Goal: Task Accomplishment & Management: Manage account settings

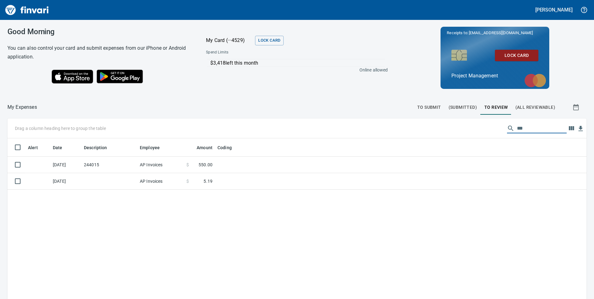
scroll to position [226, 565]
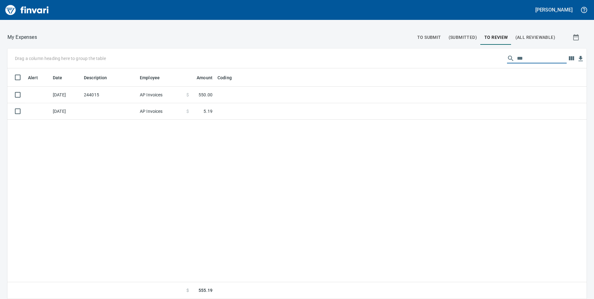
drag, startPoint x: 518, startPoint y: 58, endPoint x: 500, endPoint y: 63, distance: 18.2
click at [507, 63] on div "***" at bounding box center [537, 58] width 60 height 10
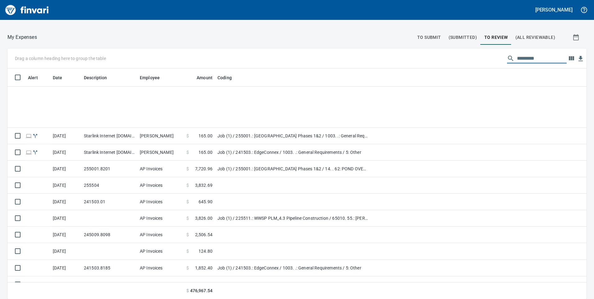
scroll to position [777, 0]
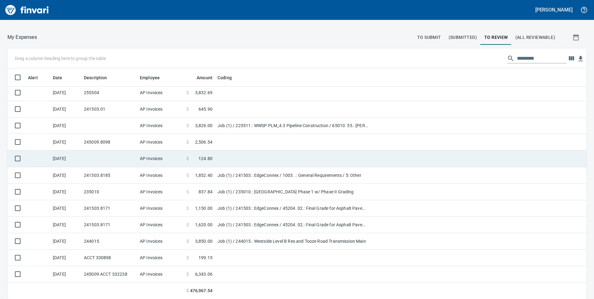
click at [76, 158] on td "[DATE]" at bounding box center [65, 158] width 31 height 16
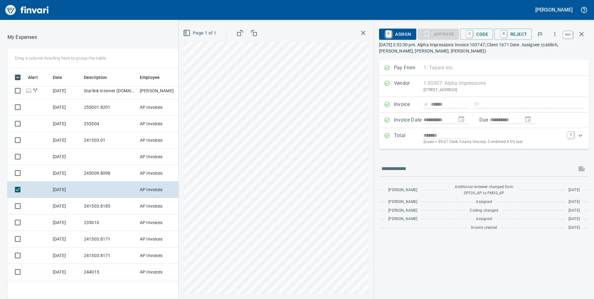
scroll to position [226, 410]
click at [583, 33] on icon "button" at bounding box center [581, 33] width 7 height 7
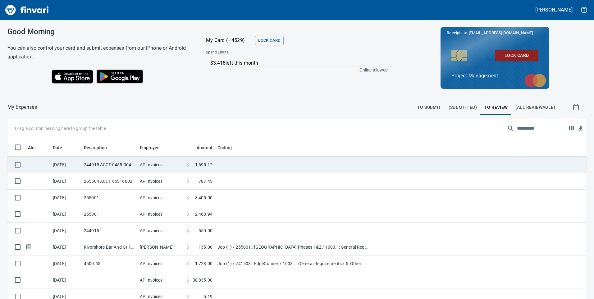
click at [171, 164] on td "AP Invoices" at bounding box center [160, 165] width 47 height 16
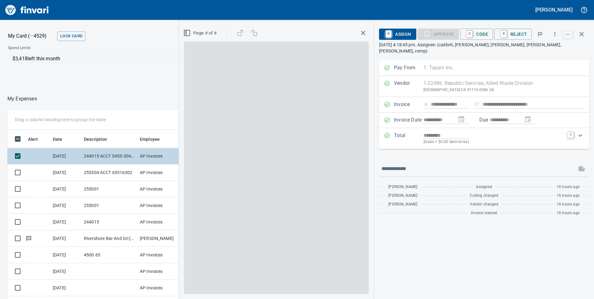
scroll to position [226, 410]
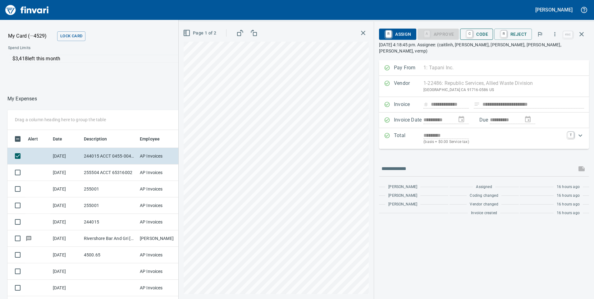
click at [479, 32] on span "C Code" at bounding box center [476, 34] width 23 height 11
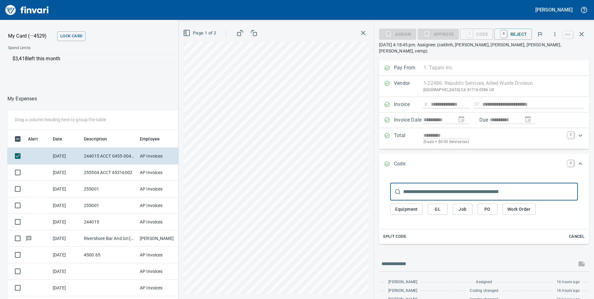
click at [444, 183] on input "text" at bounding box center [491, 191] width 175 height 17
click at [413, 190] on input "*" at bounding box center [484, 191] width 161 height 17
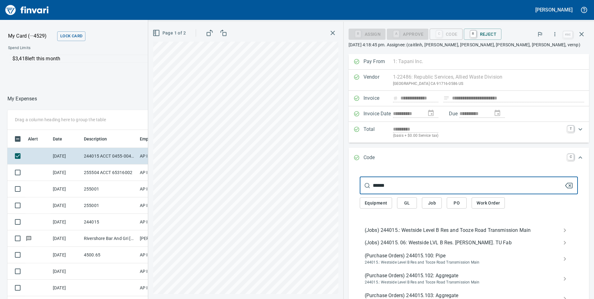
type input "******"
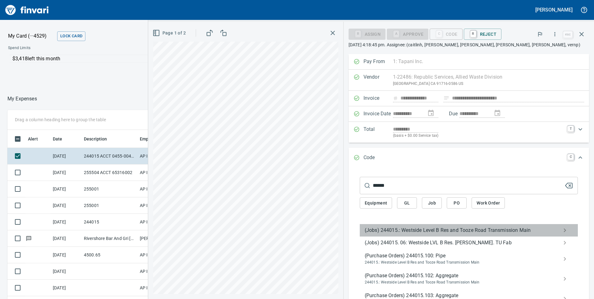
click at [403, 231] on span "(Jobs) 244015.: Westside Level B Res and Tooze Road Transmission Main" at bounding box center [464, 230] width 198 height 7
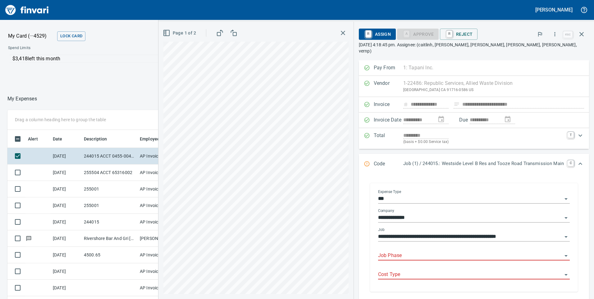
click at [399, 252] on input "Job Phase" at bounding box center [470, 256] width 184 height 9
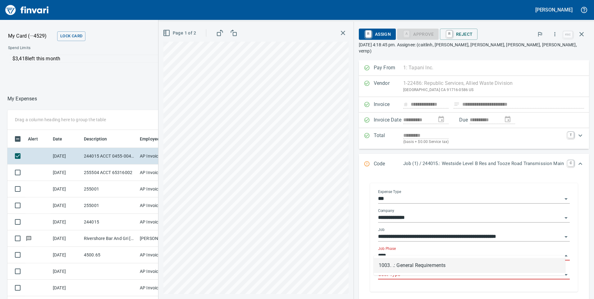
click at [383, 261] on li "1003. .: General Requirements" at bounding box center [470, 265] width 192 height 15
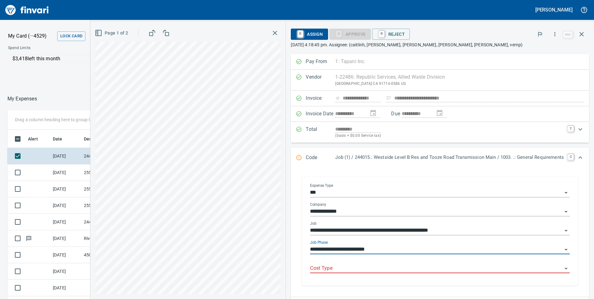
click at [387, 268] on div "Cost Type" at bounding box center [440, 266] width 260 height 14
type input "**********"
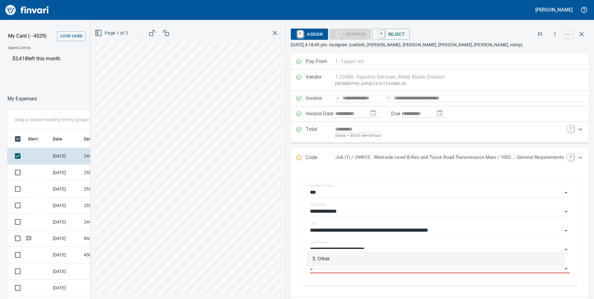
click at [328, 261] on li "5: Other" at bounding box center [436, 259] width 258 height 15
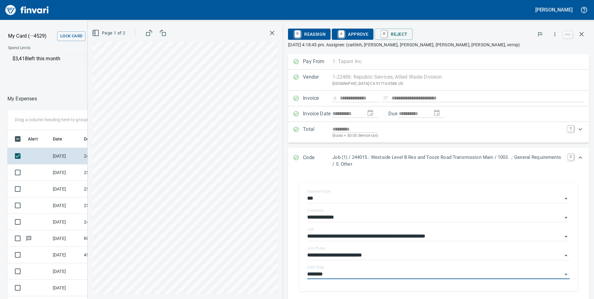
type input "********"
click at [355, 36] on span "A Approve" at bounding box center [353, 34] width 32 height 11
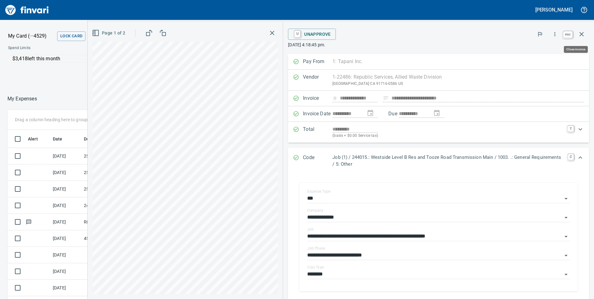
click at [584, 34] on icon "button" at bounding box center [581, 33] width 7 height 7
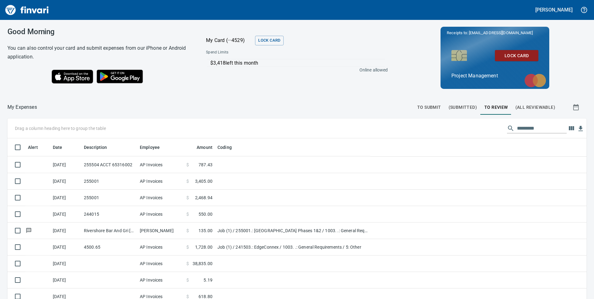
scroll to position [226, 565]
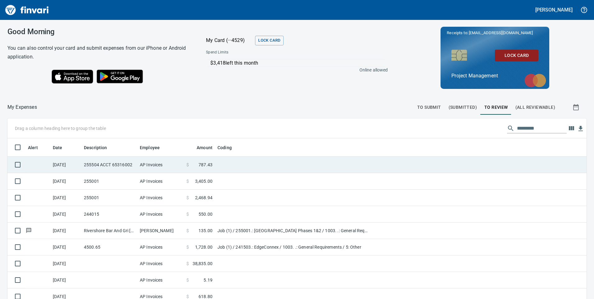
click at [125, 163] on td "255504 ACCT 65316002" at bounding box center [109, 165] width 56 height 16
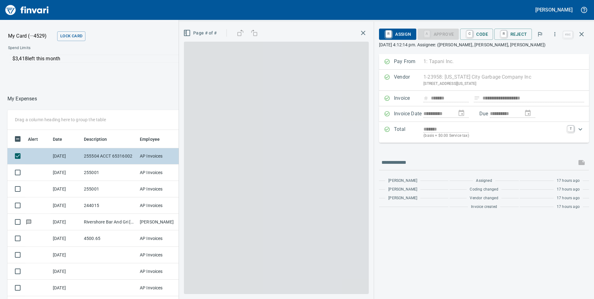
scroll to position [226, 410]
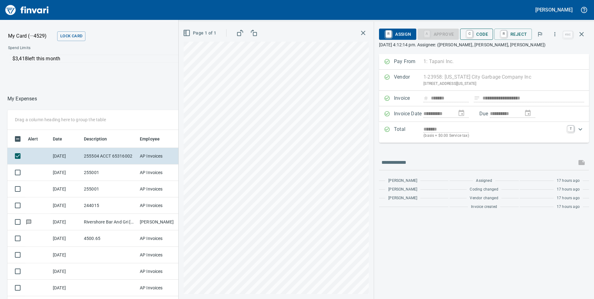
click at [486, 35] on span "C Code" at bounding box center [476, 34] width 23 height 11
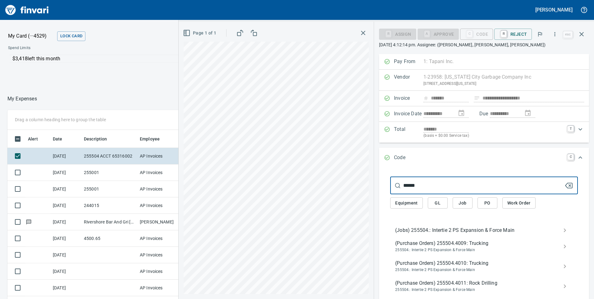
type input "******"
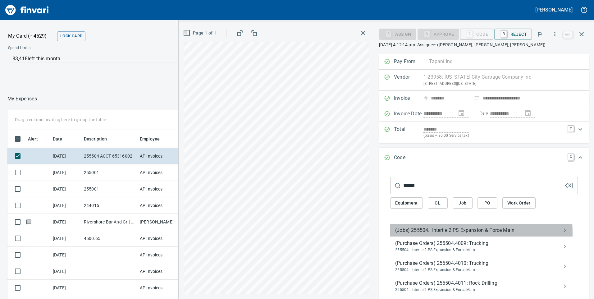
click at [435, 233] on span "(Jobs) 255504.: Intertie 2 PS Expansion & Force Main" at bounding box center [479, 230] width 168 height 7
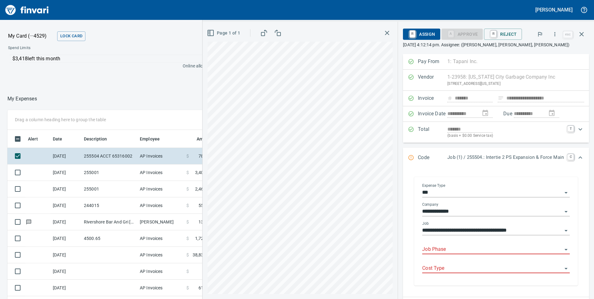
click at [439, 247] on input "Job Phase" at bounding box center [492, 249] width 140 height 9
click at [467, 265] on li "1003. .: General Requirements" at bounding box center [492, 265] width 148 height 15
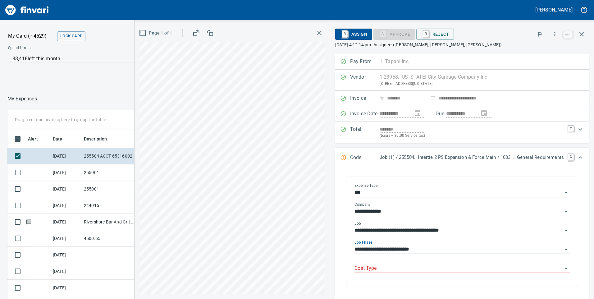
type input "**********"
click at [452, 268] on input "Cost Type" at bounding box center [459, 268] width 208 height 9
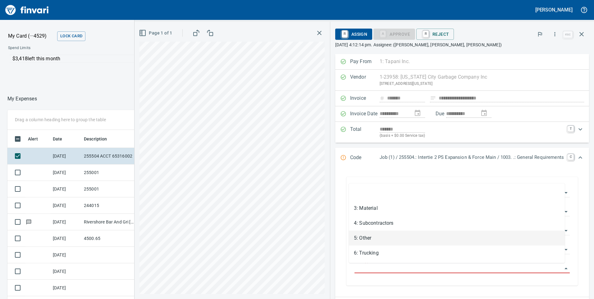
click at [373, 235] on li "5: Other" at bounding box center [457, 238] width 216 height 15
type input "********"
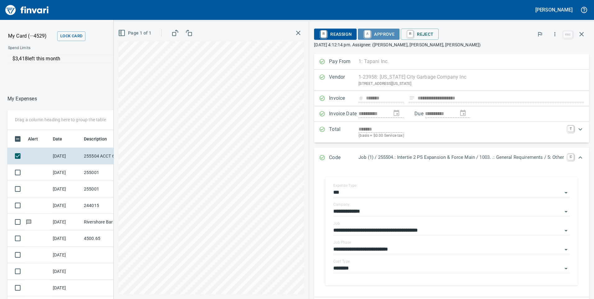
click at [369, 36] on span "A Approve" at bounding box center [379, 34] width 32 height 11
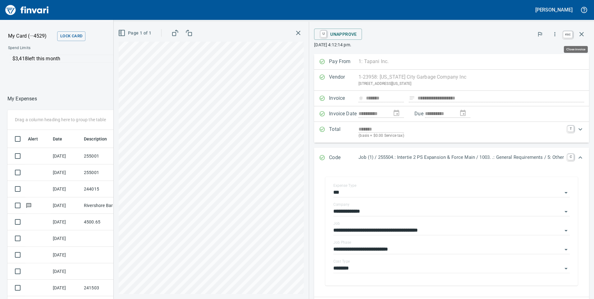
click at [581, 33] on icon "button" at bounding box center [582, 34] width 4 height 4
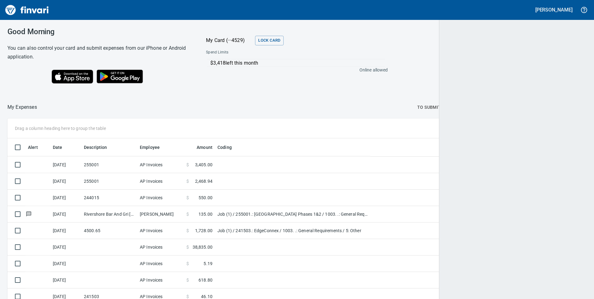
scroll to position [226, 564]
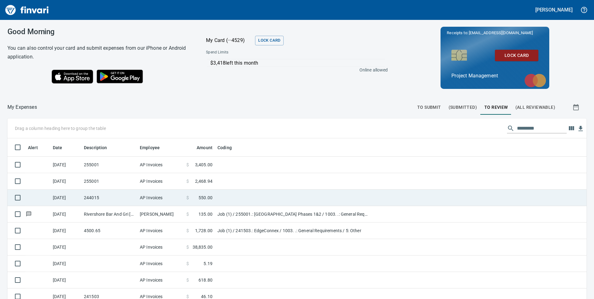
click at [145, 194] on td "AP Invoices" at bounding box center [160, 198] width 47 height 16
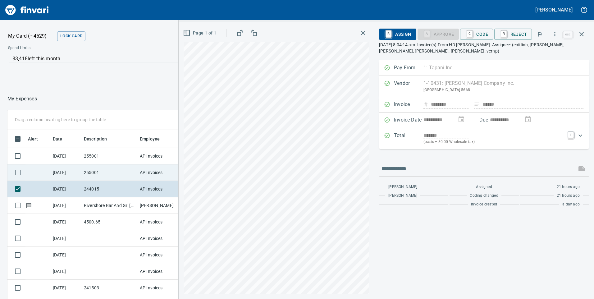
scroll to position [226, 410]
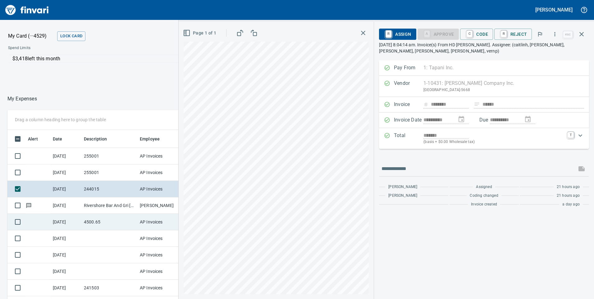
click at [97, 225] on td "4500.65" at bounding box center [109, 222] width 56 height 16
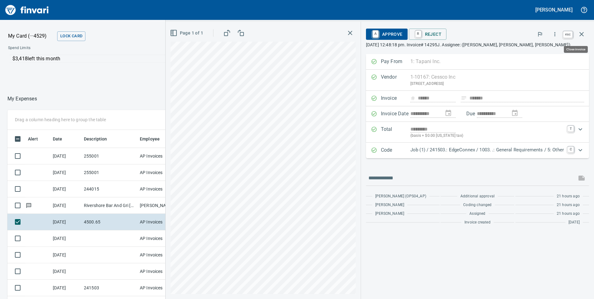
scroll to position [226, 410]
click at [585, 33] on icon "button" at bounding box center [581, 33] width 7 height 7
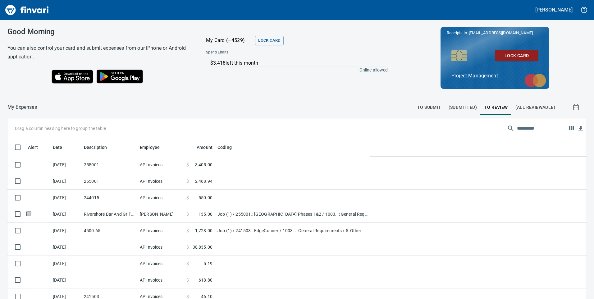
scroll to position [226, 565]
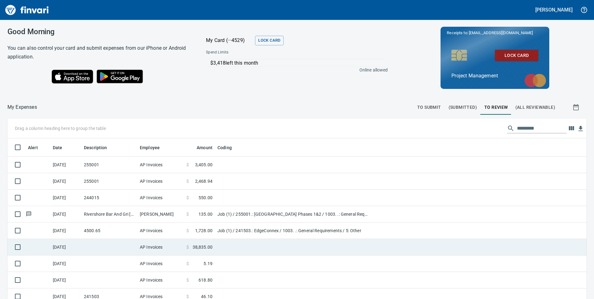
click at [113, 247] on td at bounding box center [109, 247] width 56 height 16
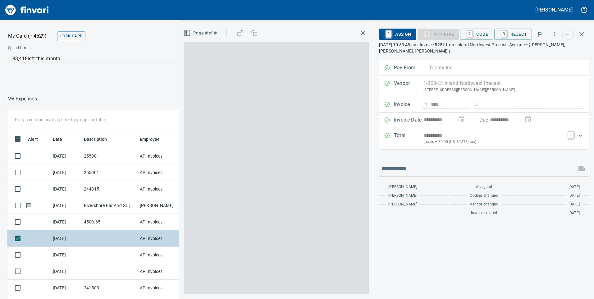
scroll to position [226, 410]
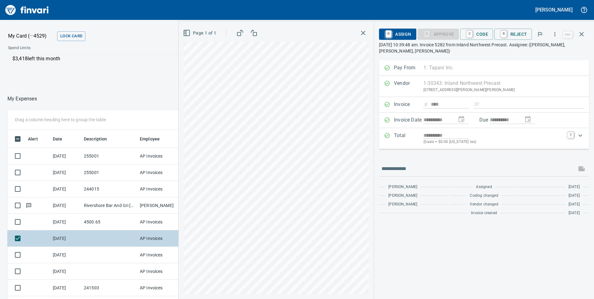
click at [150, 231] on div "Drag a column heading here to group the table Alert Date Description Employee A…" at bounding box center [297, 235] width 594 height 251
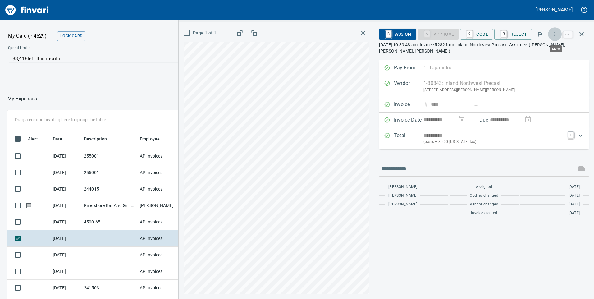
click at [558, 34] on icon "button" at bounding box center [555, 34] width 6 height 6
click at [524, 52] on li "Download" at bounding box center [550, 52] width 80 height 14
click at [92, 251] on td at bounding box center [109, 255] width 56 height 16
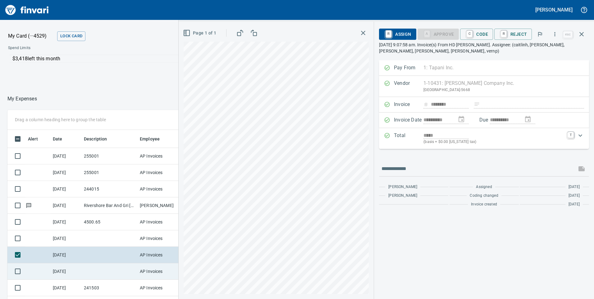
click at [115, 271] on td at bounding box center [109, 271] width 56 height 16
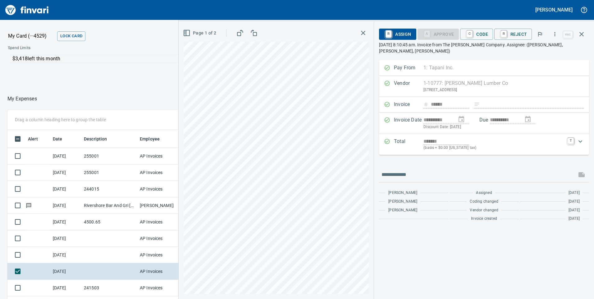
click at [396, 67] on div "**********" at bounding box center [387, 160] width 416 height 277
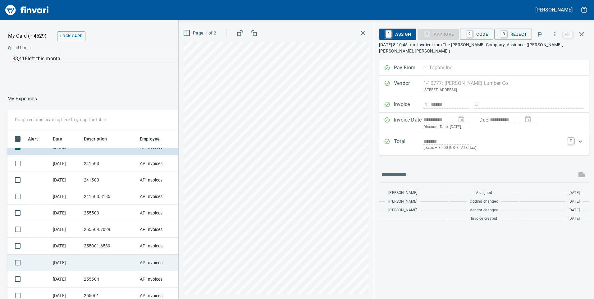
scroll to position [93, 0]
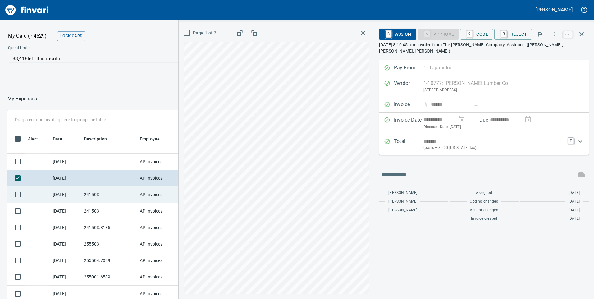
click at [86, 195] on td "241503" at bounding box center [109, 195] width 56 height 16
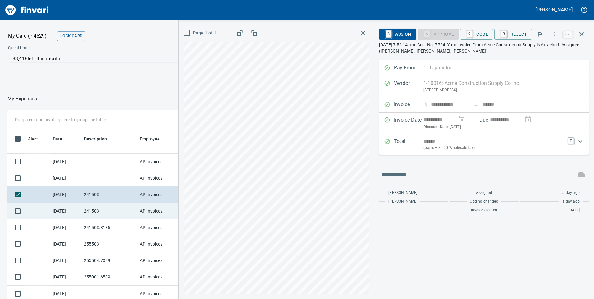
click at [111, 216] on td "241503" at bounding box center [109, 211] width 56 height 16
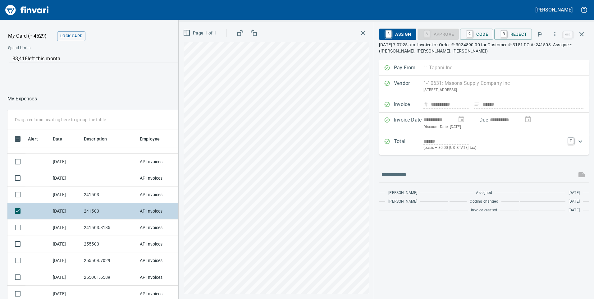
scroll to position [106, 0]
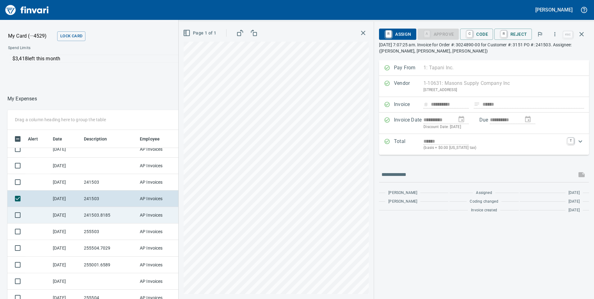
click at [46, 218] on td at bounding box center [37, 215] width 25 height 16
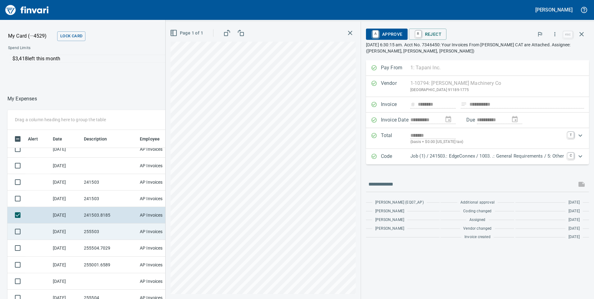
click at [48, 228] on td at bounding box center [37, 232] width 25 height 16
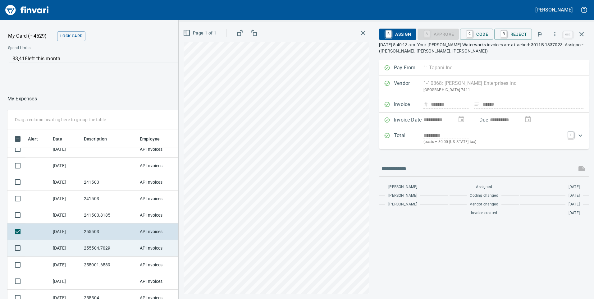
click at [105, 251] on td "255504.7029" at bounding box center [109, 248] width 56 height 16
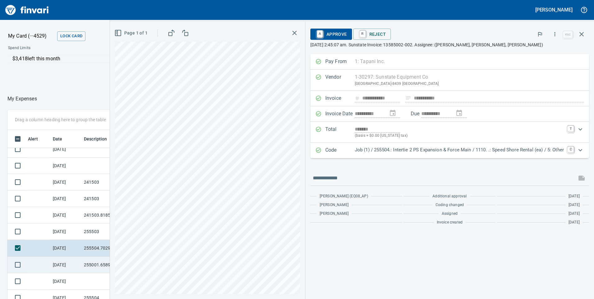
click at [60, 266] on td "[DATE]" at bounding box center [65, 265] width 31 height 16
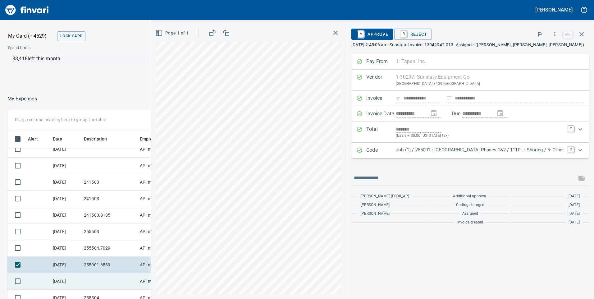
click at [84, 282] on td at bounding box center [109, 281] width 56 height 16
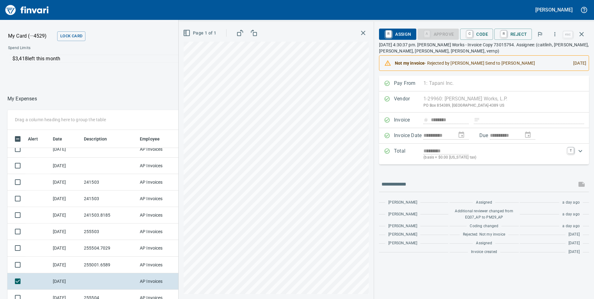
scroll to position [226, 410]
click at [382, 223] on div "**********" at bounding box center [387, 160] width 416 height 277
click at [293, 299] on html "Crystal Northrup My Card (···4529) Lock Card Spend Limits $3,418 left this mont…" at bounding box center [297, 149] width 594 height 299
click at [555, 35] on icon "button" at bounding box center [555, 34] width 6 height 6
click at [531, 52] on span "Download" at bounding box center [554, 51] width 60 height 7
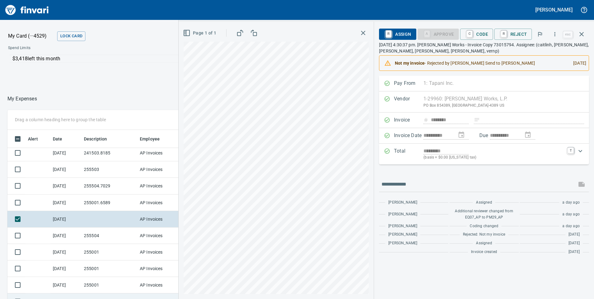
scroll to position [199, 0]
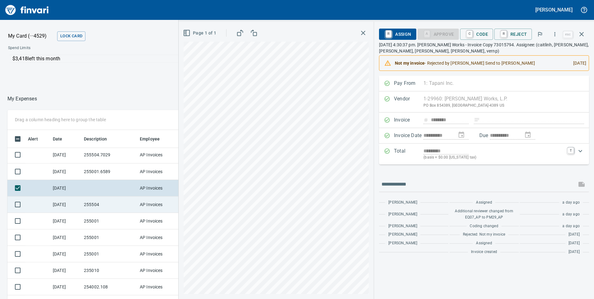
click at [107, 203] on td "255504" at bounding box center [109, 204] width 56 height 16
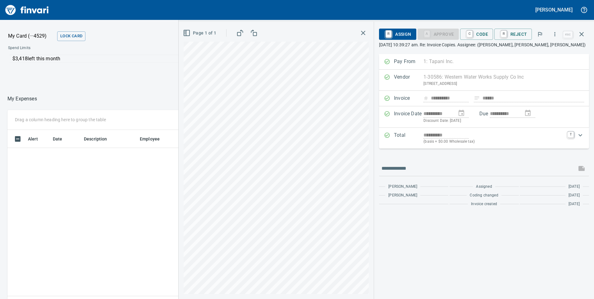
scroll to position [226, 410]
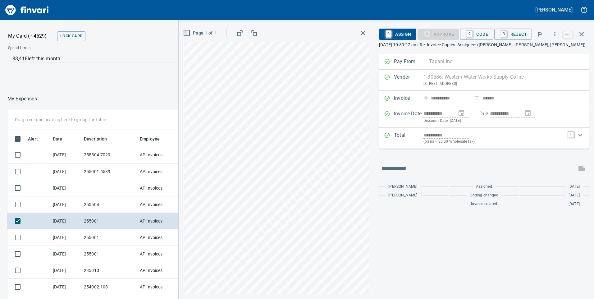
click at [483, 28] on div "R Assign A Approve C Code R Reject" at bounding box center [470, 34] width 183 height 14
click at [476, 33] on span "C Code" at bounding box center [476, 34] width 23 height 11
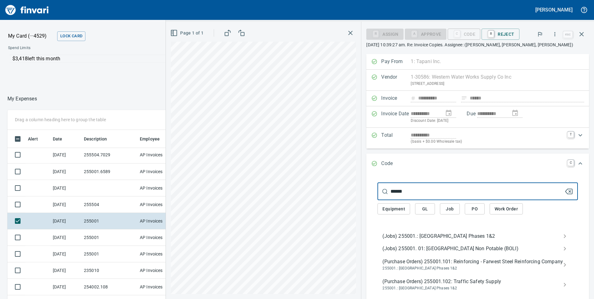
type input "******"
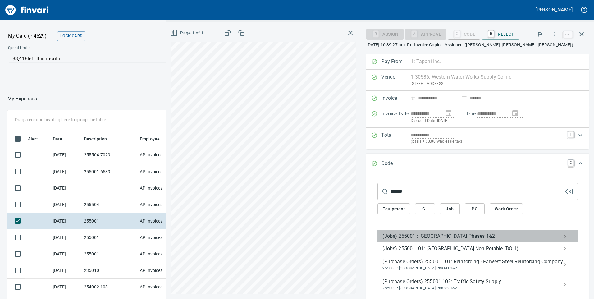
drag, startPoint x: 463, startPoint y: 192, endPoint x: 432, endPoint y: 237, distance: 55.2
click at [432, 237] on span "(Jobs) 255001.: [GEOGRAPHIC_DATA] Phases 1&2" at bounding box center [473, 236] width 181 height 7
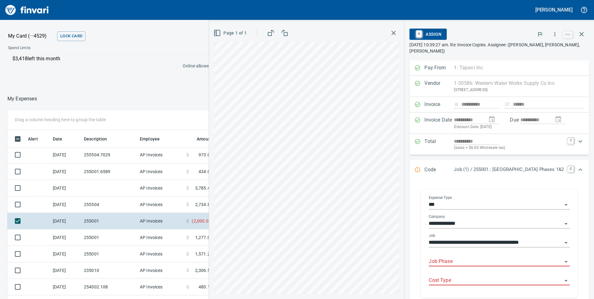
click at [429, 257] on input "Job Phase" at bounding box center [496, 261] width 134 height 9
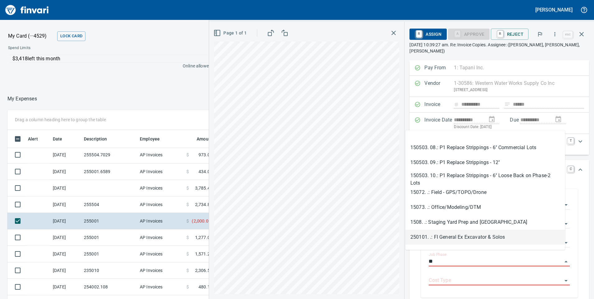
scroll to position [777, 0]
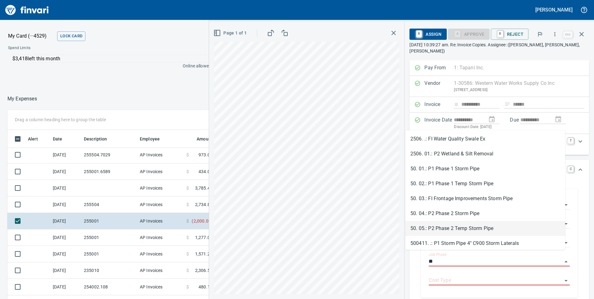
click at [424, 228] on li "50. 05.: P2 Phase 2 Temp Storm Pipe" at bounding box center [486, 228] width 160 height 15
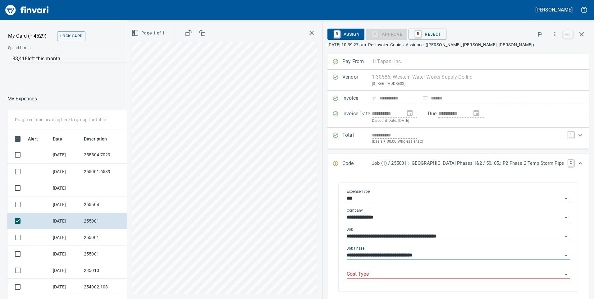
type input "**********"
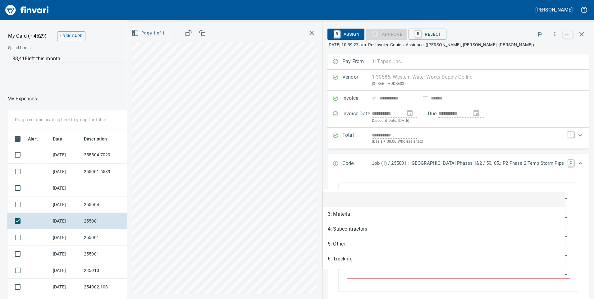
click at [347, 275] on input "Cost Type" at bounding box center [455, 274] width 216 height 9
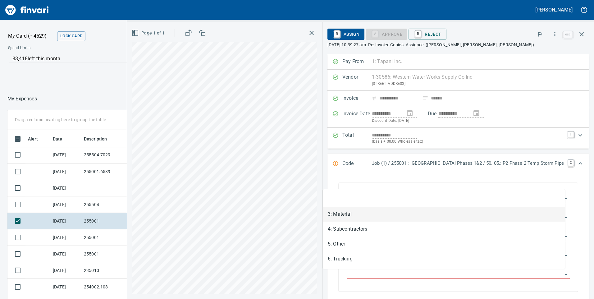
click at [339, 215] on li "3: Material" at bounding box center [444, 214] width 242 height 15
type input "**********"
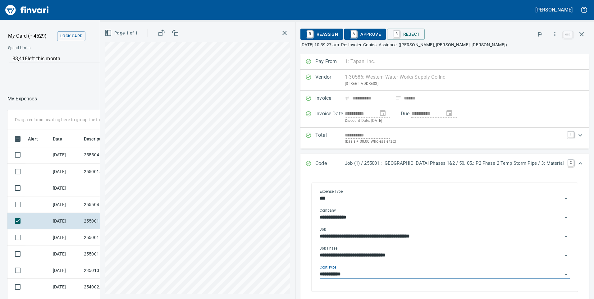
scroll to position [99, 0]
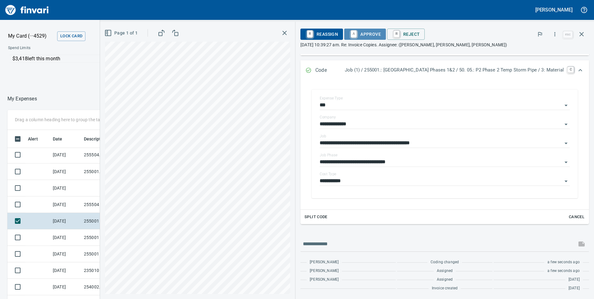
click at [351, 35] on span "A Approve" at bounding box center [365, 34] width 32 height 11
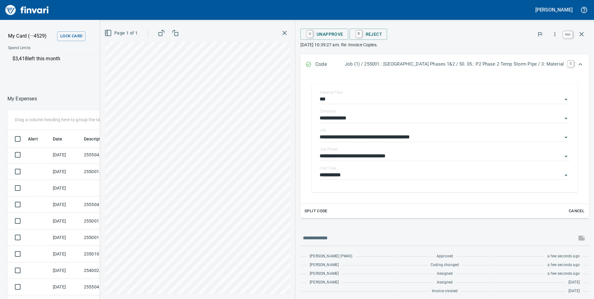
scroll to position [226, 410]
click at [583, 34] on icon "button" at bounding box center [582, 34] width 4 height 4
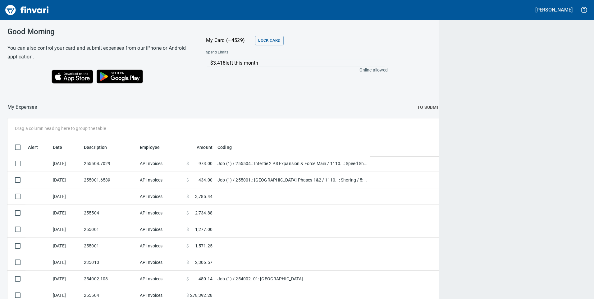
scroll to position [226, 565]
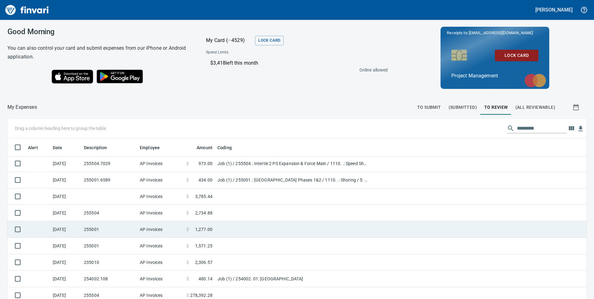
click at [103, 229] on td "255001" at bounding box center [109, 229] width 56 height 16
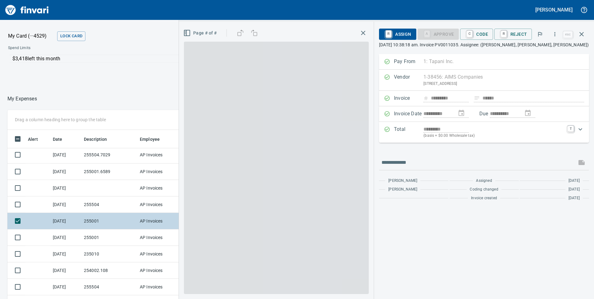
scroll to position [226, 410]
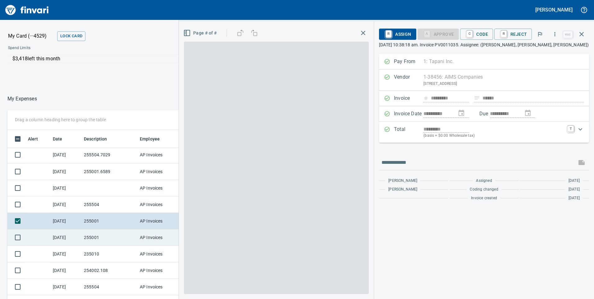
click at [88, 237] on td "255001" at bounding box center [109, 237] width 56 height 16
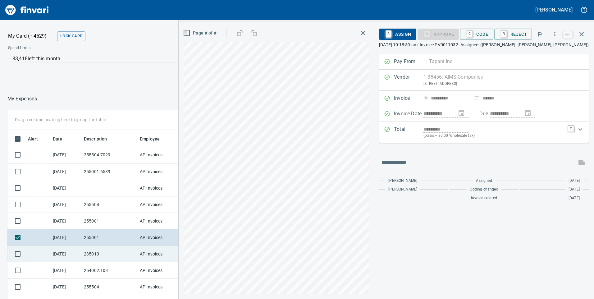
click at [107, 255] on td "235010" at bounding box center [109, 254] width 56 height 16
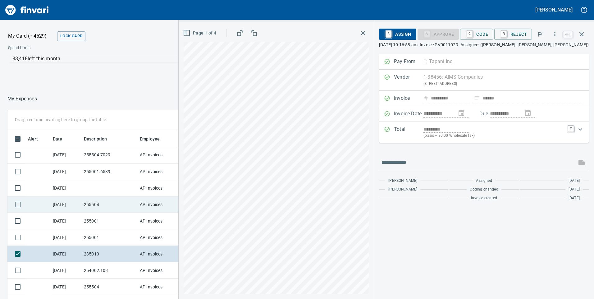
scroll to position [226, 410]
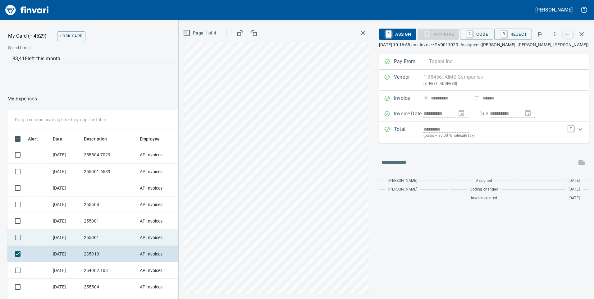
click at [110, 238] on td "255001" at bounding box center [109, 237] width 56 height 16
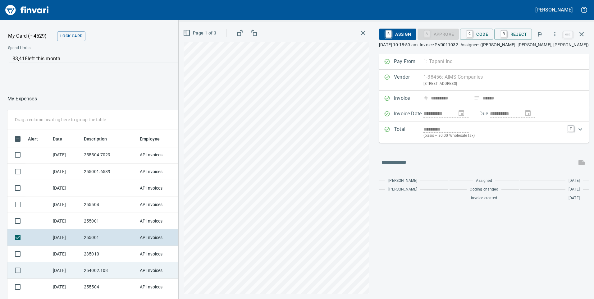
click at [97, 272] on td "254002.108" at bounding box center [109, 270] width 56 height 16
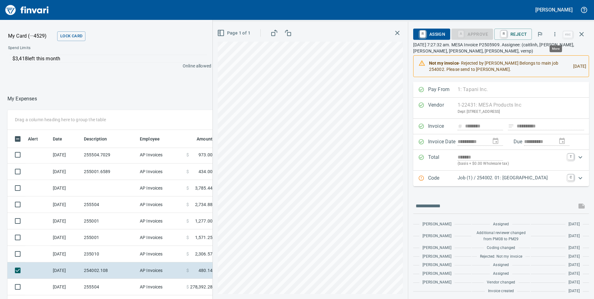
scroll to position [226, 410]
click at [555, 35] on icon "button" at bounding box center [555, 34] width 6 height 6
click at [547, 52] on span "Download" at bounding box center [554, 51] width 60 height 7
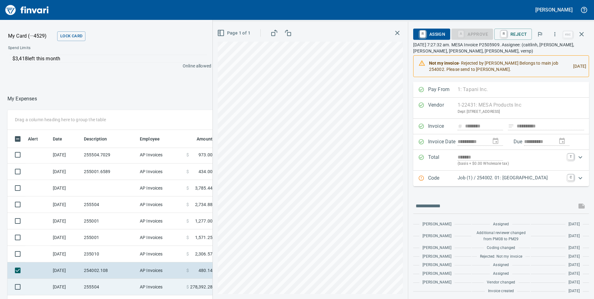
click at [105, 288] on td "255504" at bounding box center [109, 287] width 56 height 16
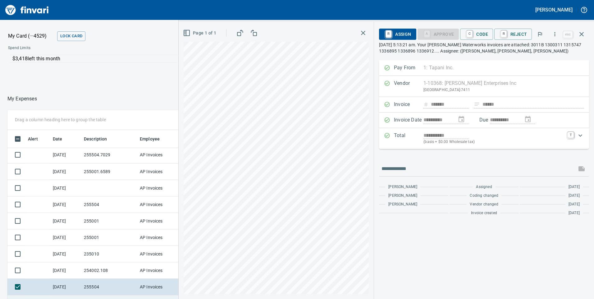
scroll to position [261, 0]
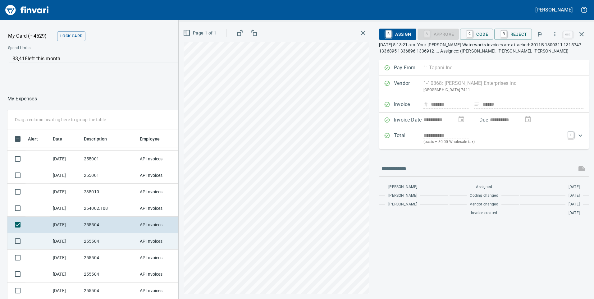
click at [116, 237] on td "255504" at bounding box center [109, 241] width 56 height 16
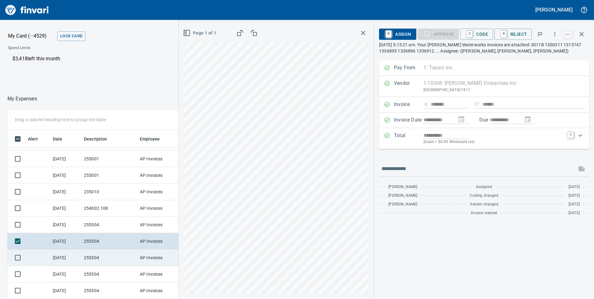
click at [112, 256] on td "255504" at bounding box center [109, 258] width 56 height 16
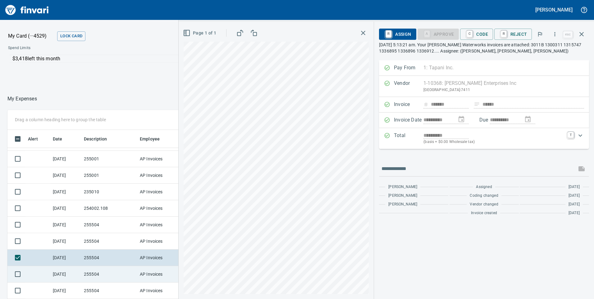
click at [84, 277] on td "255504" at bounding box center [109, 274] width 56 height 16
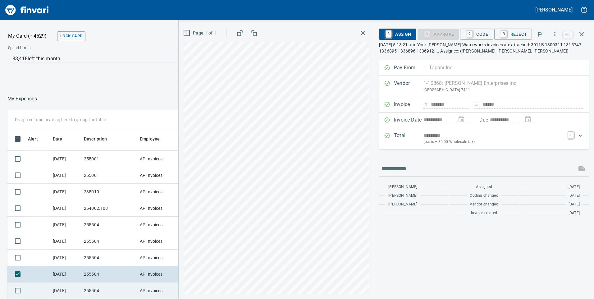
click at [85, 290] on td "255504" at bounding box center [109, 291] width 56 height 16
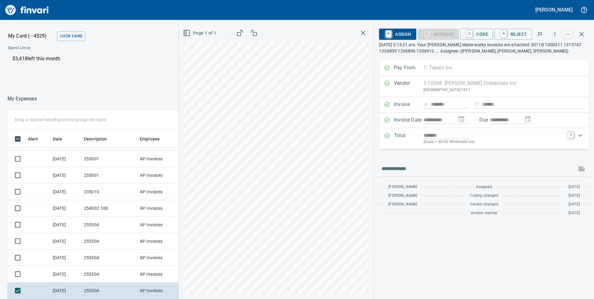
scroll to position [354, 0]
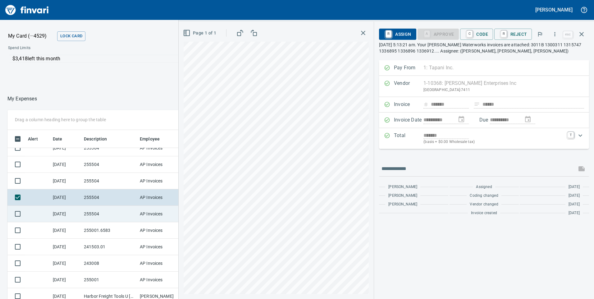
click at [111, 211] on td "255504" at bounding box center [109, 214] width 56 height 16
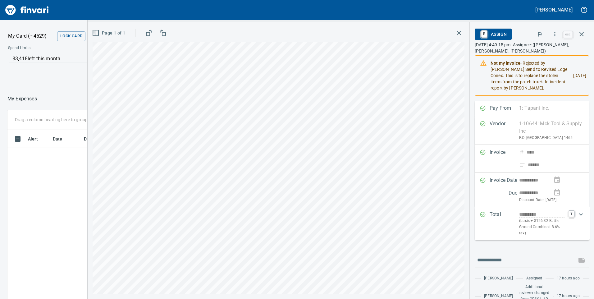
scroll to position [226, 410]
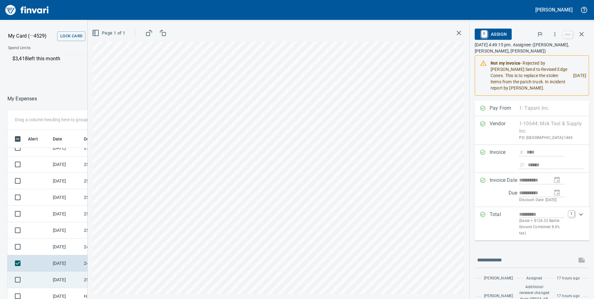
click at [41, 283] on td at bounding box center [37, 280] width 25 height 16
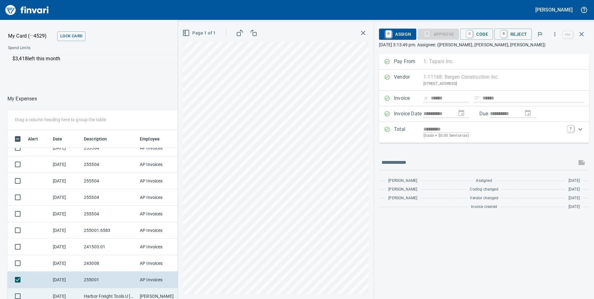
click at [49, 293] on td at bounding box center [37, 296] width 25 height 16
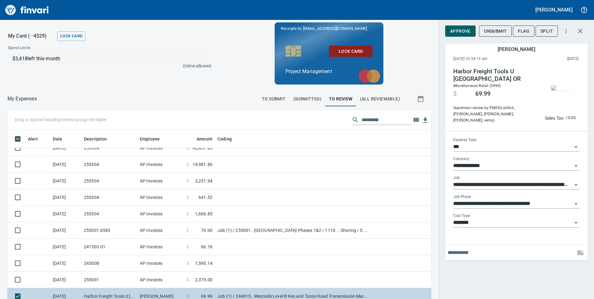
scroll to position [448, 0]
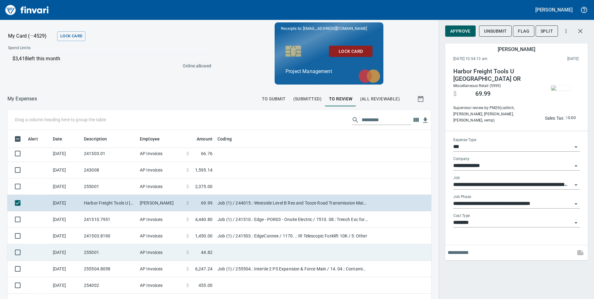
click at [142, 258] on td "AP Invoices" at bounding box center [160, 252] width 47 height 16
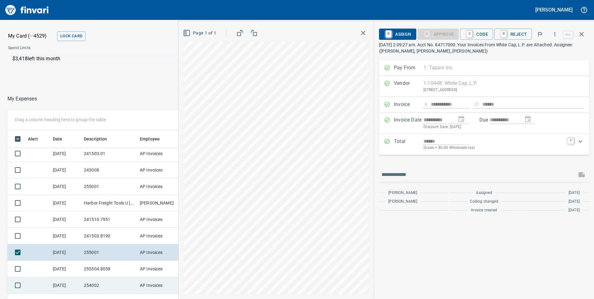
click at [112, 284] on td "254002" at bounding box center [109, 285] width 56 height 16
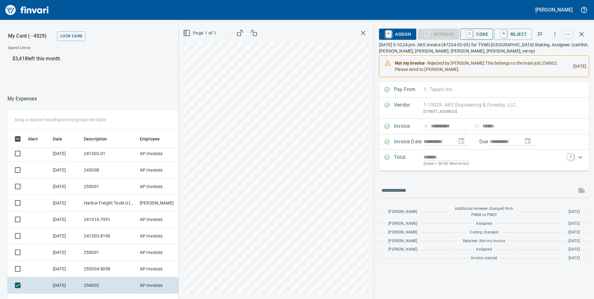
click at [480, 33] on span "C Code" at bounding box center [476, 34] width 23 height 11
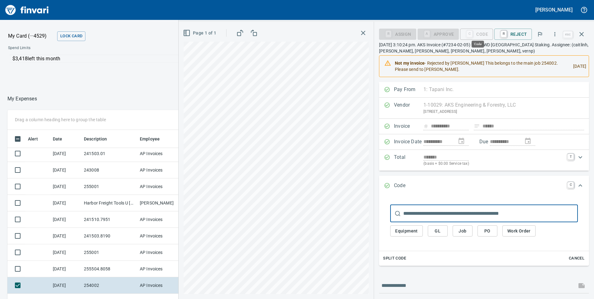
scroll to position [226, 410]
click at [422, 219] on input "text" at bounding box center [491, 213] width 175 height 17
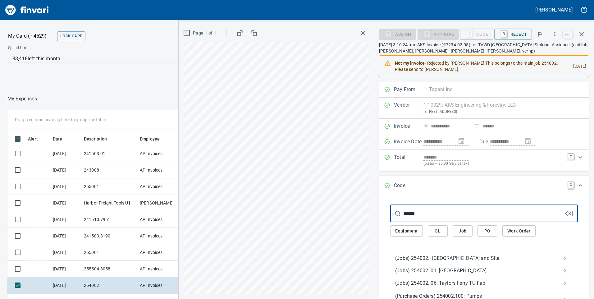
type input "******"
click at [405, 257] on span "(Jobs) 254002.: Taylors Ferry Reservoir and Site" at bounding box center [479, 258] width 168 height 7
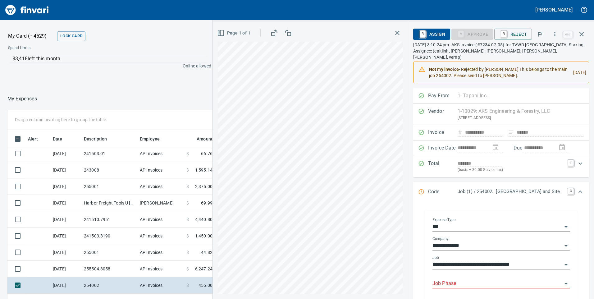
click at [441, 279] on input "Job Phase" at bounding box center [498, 283] width 130 height 9
click at [463, 262] on li "40140. .: Construction Survey and Staking" at bounding box center [497, 262] width 137 height 15
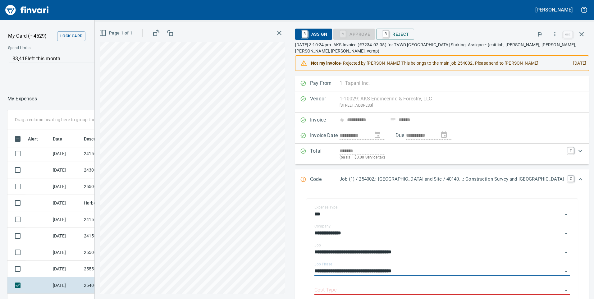
scroll to position [93, 0]
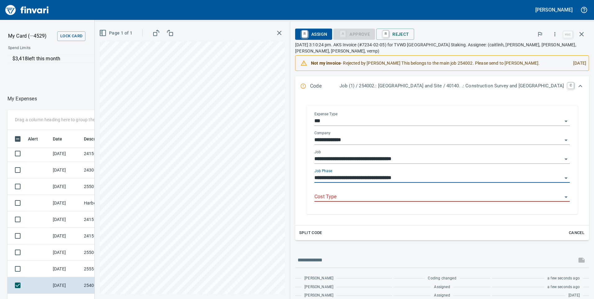
type input "**********"
click at [344, 194] on input "Cost Type" at bounding box center [439, 197] width 248 height 9
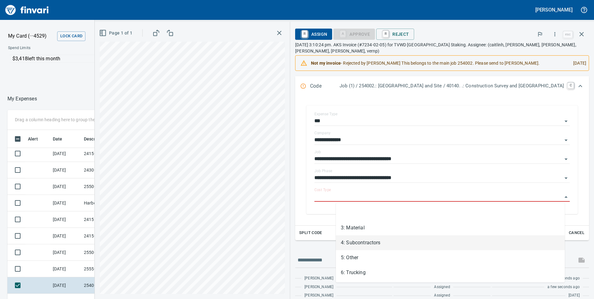
click at [351, 243] on li "4: Subcontractors" at bounding box center [450, 242] width 229 height 15
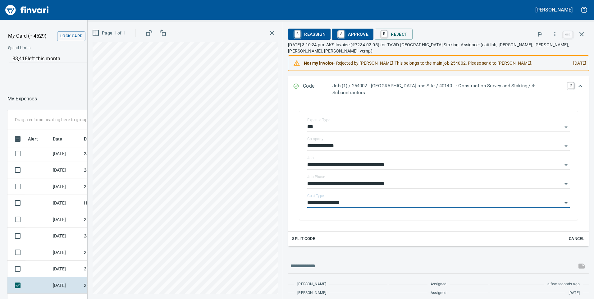
type input "**********"
click at [356, 37] on span "A Approve" at bounding box center [353, 34] width 32 height 11
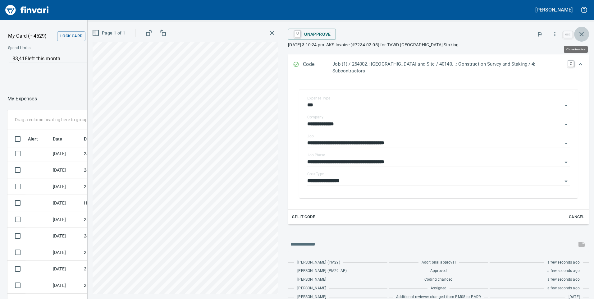
click at [587, 32] on button "button" at bounding box center [582, 34] width 15 height 15
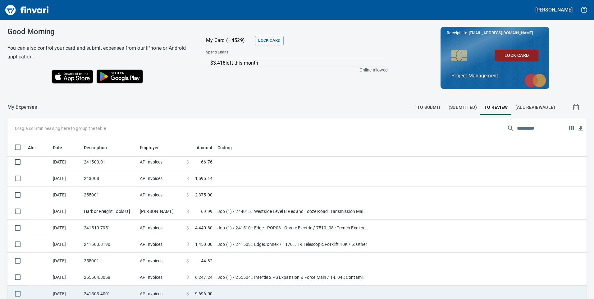
scroll to position [541, 0]
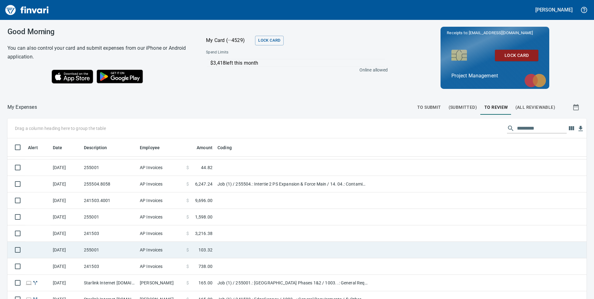
click at [108, 257] on td "255001" at bounding box center [109, 250] width 56 height 16
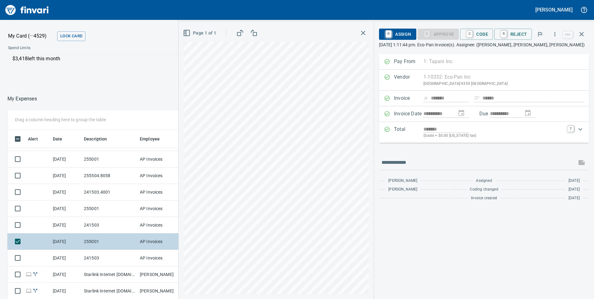
scroll to position [572, 0]
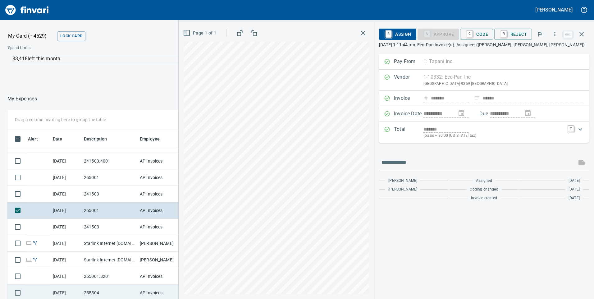
click at [115, 293] on td "255504" at bounding box center [109, 293] width 56 height 16
